Goal: Find specific page/section: Find specific page/section

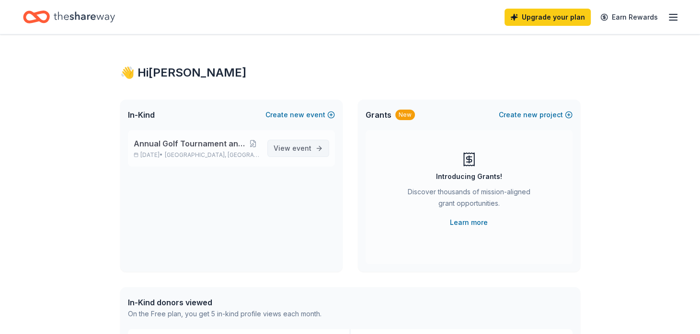
click at [291, 148] on span "View event" at bounding box center [293, 149] width 38 height 12
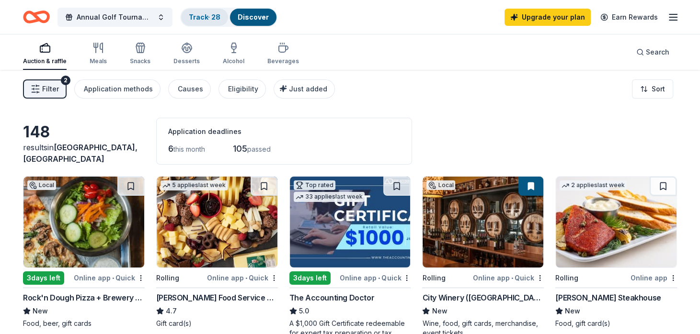
click at [220, 18] on link "Track · 28" at bounding box center [205, 17] width 32 height 8
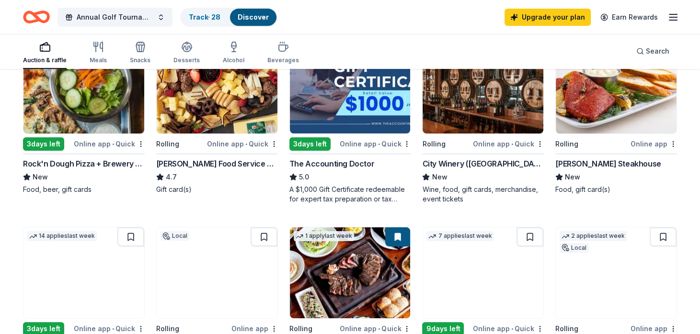
scroll to position [135, 0]
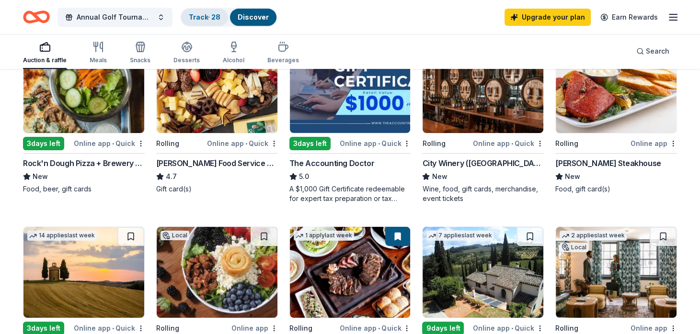
click at [207, 23] on div "Track · 28" at bounding box center [204, 17] width 47 height 17
click at [110, 13] on span "Annual Golf Tournament and Silent Auction" at bounding box center [115, 18] width 77 height 12
